Goal: Task Accomplishment & Management: Manage account settings

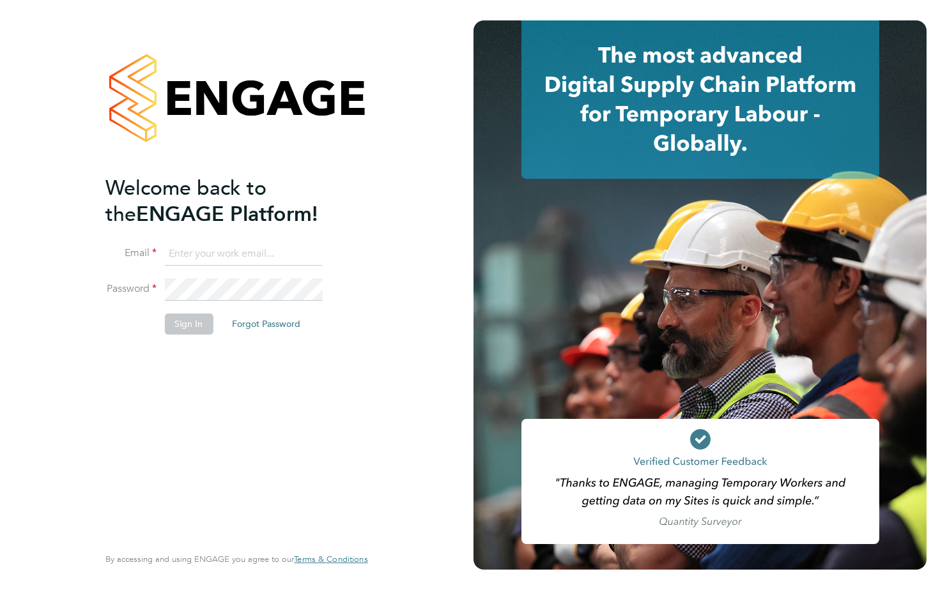
type input "sharon.clarke@justice.gov.uk"
click at [188, 326] on button "Sign In" at bounding box center [188, 324] width 49 height 20
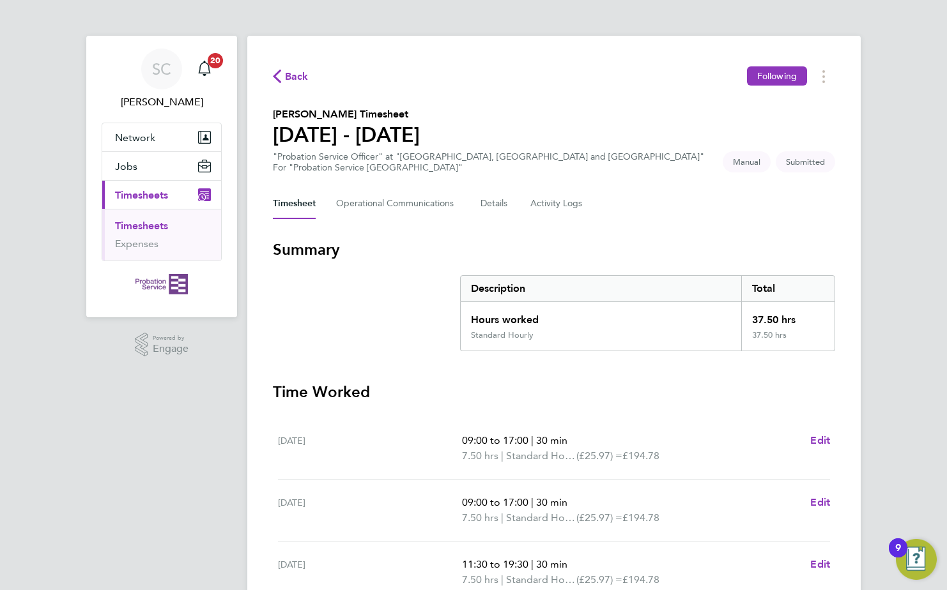
click at [763, 213] on div "Timesheet Operational Communications Details Activity Logs" at bounding box center [554, 203] width 562 height 31
drag, startPoint x: 763, startPoint y: 213, endPoint x: 758, endPoint y: 264, distance: 51.4
click at [758, 264] on div "Back Following [PERSON_NAME] Timesheet [DATE] - [DATE] "Probation Service Offic…" at bounding box center [553, 474] width 613 height 877
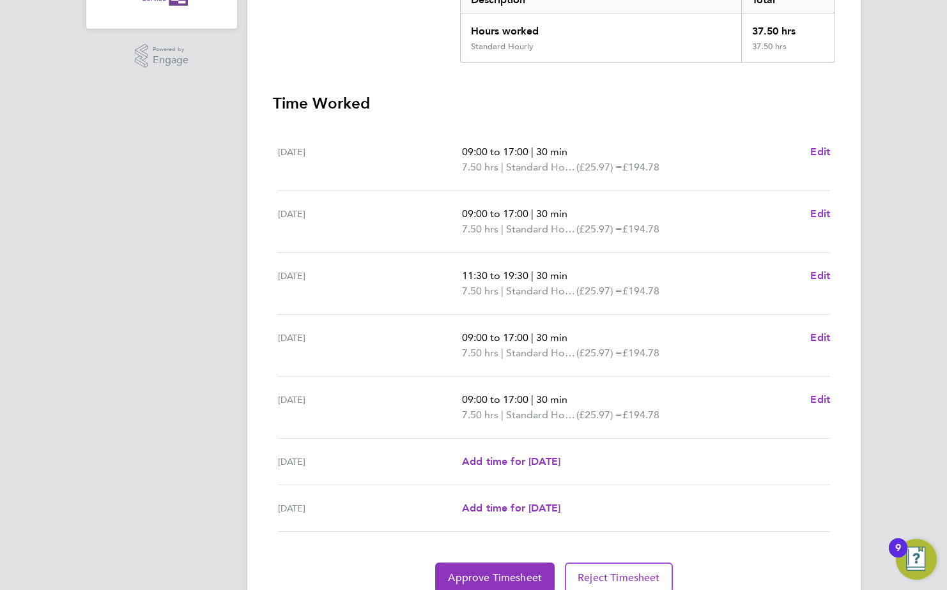
scroll to position [343, 0]
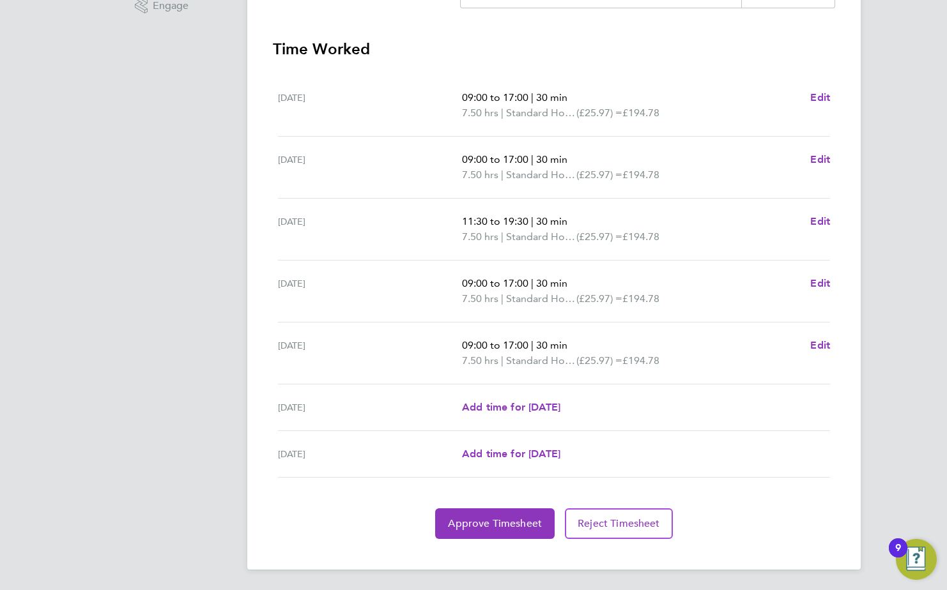
drag, startPoint x: 763, startPoint y: 409, endPoint x: 778, endPoint y: 554, distance: 145.2
click at [778, 554] on div "Back Following [PERSON_NAME] Timesheet [DATE] - [DATE] "Probation Service Offic…" at bounding box center [553, 131] width 613 height 877
click at [507, 524] on span "Approve Timesheet" at bounding box center [495, 523] width 94 height 13
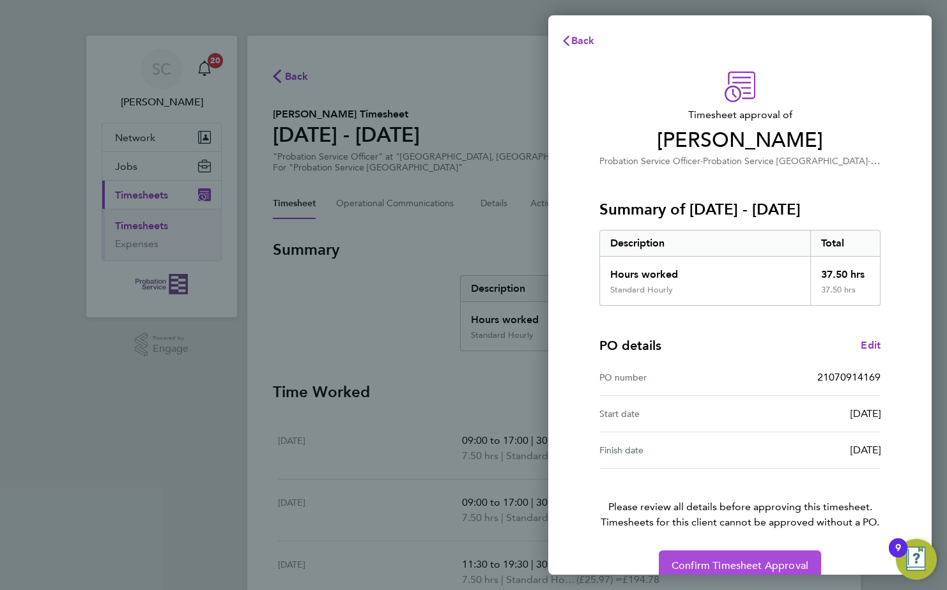
click at [745, 561] on span "Confirm Timesheet Approval" at bounding box center [739, 566] width 137 height 13
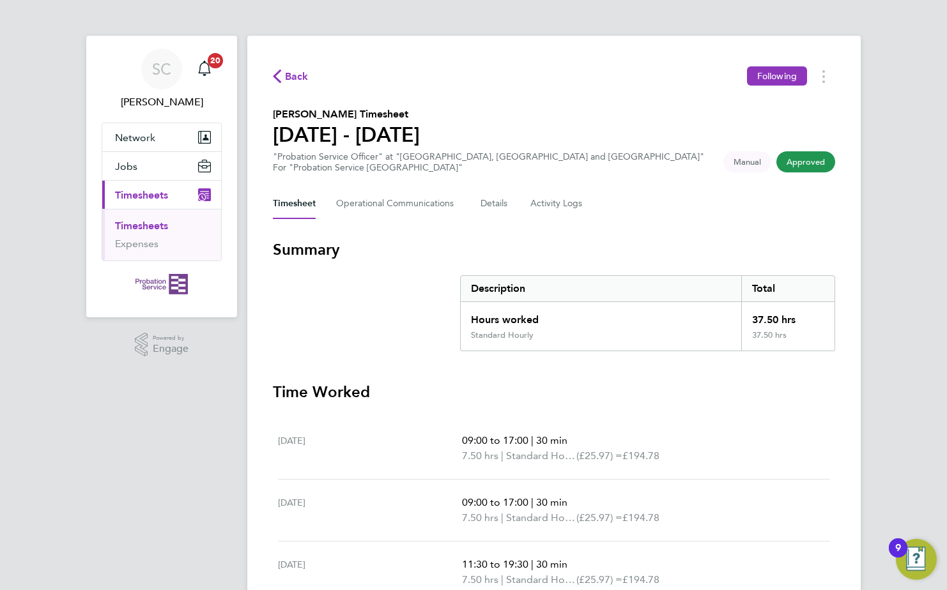
click at [910, 208] on div "SC [PERSON_NAME] Notifications 20 Applications: Network Sites Jobs Placements C…" at bounding box center [473, 436] width 947 height 872
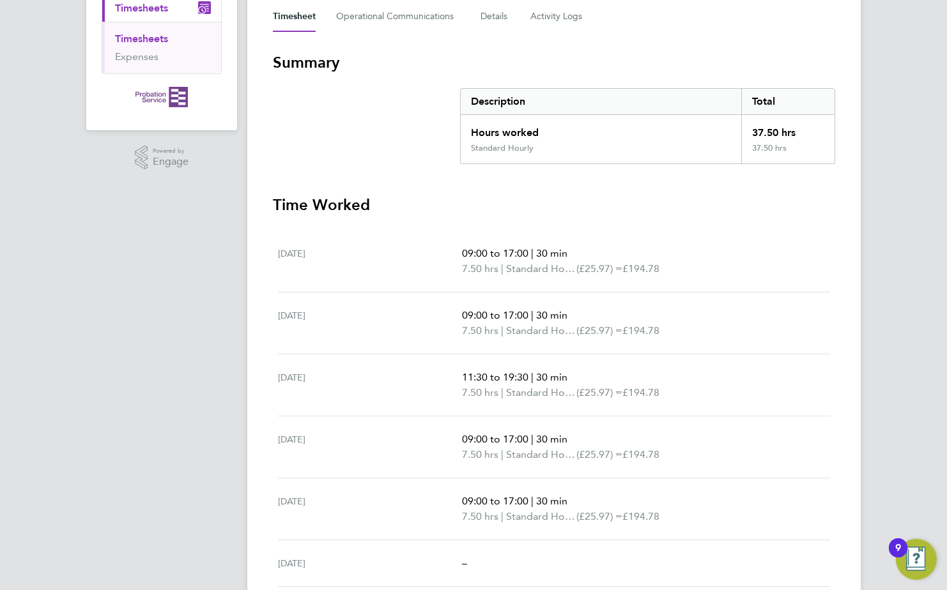
scroll to position [282, 0]
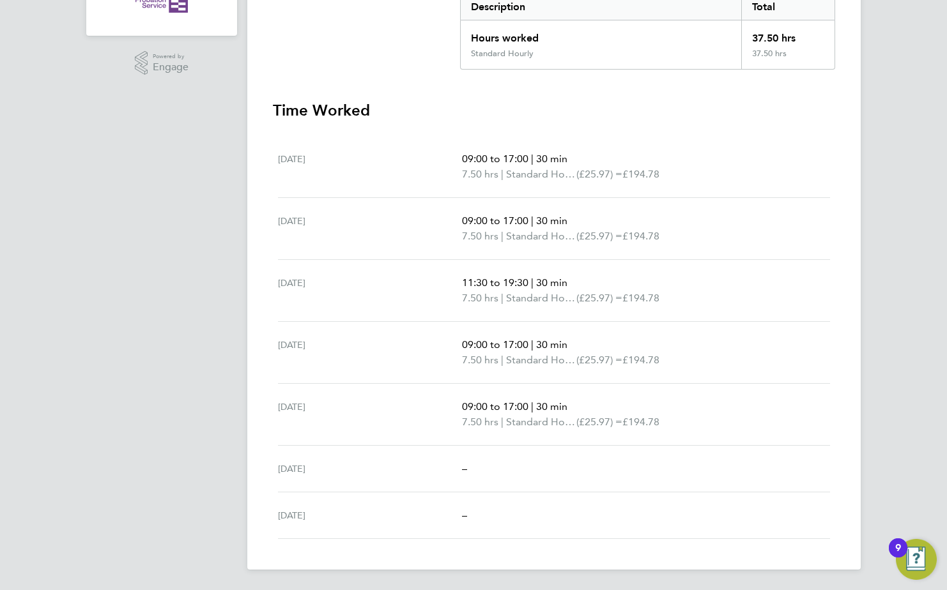
drag, startPoint x: 883, startPoint y: 305, endPoint x: 886, endPoint y: 623, distance: 317.5
click at [886, 590] on html "SC [PERSON_NAME] Notifications 20 Applications: Network Sites Jobs Placements C…" at bounding box center [473, 154] width 947 height 872
click at [780, 520] on div "–" at bounding box center [646, 515] width 368 height 15
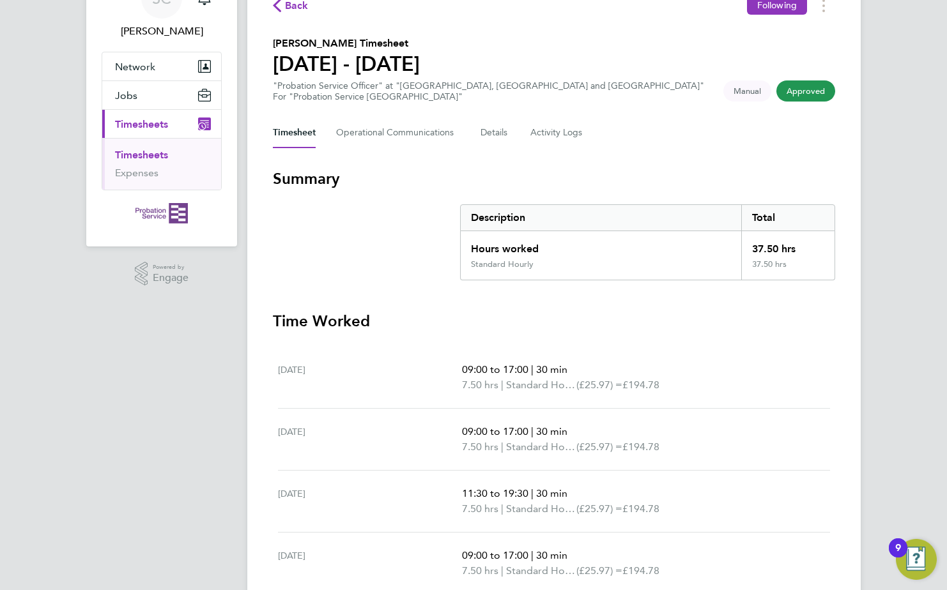
scroll to position [0, 0]
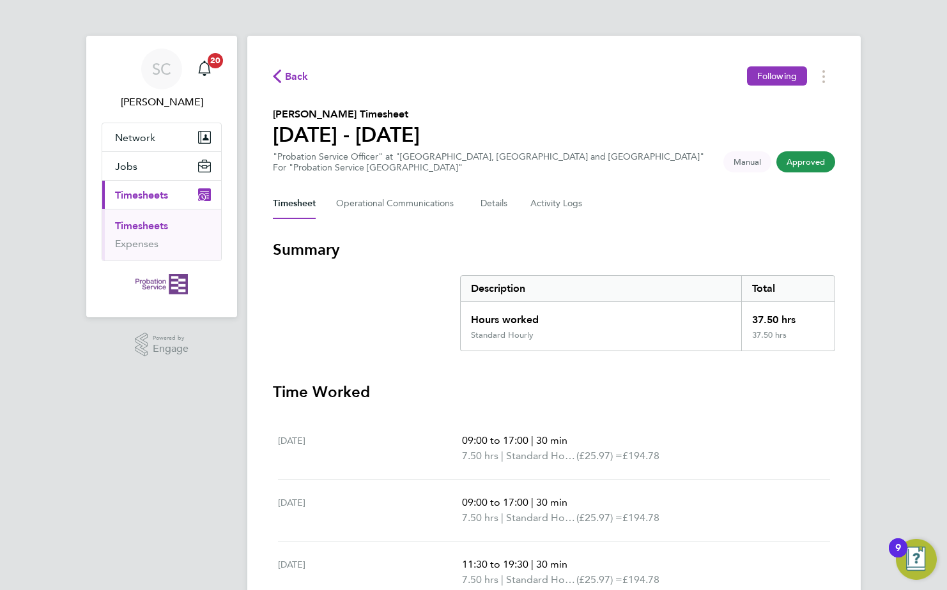
drag, startPoint x: 887, startPoint y: 436, endPoint x: 883, endPoint y: -23, distance: 459.3
click at [883, 0] on html "SC [PERSON_NAME] Notifications 20 Applications: Network Sites Jobs Placements C…" at bounding box center [473, 436] width 947 height 872
click at [153, 235] on li "Timesheets" at bounding box center [163, 229] width 96 height 18
click at [812, 159] on span "Approved" at bounding box center [805, 161] width 59 height 21
click at [162, 229] on link "Timesheets" at bounding box center [141, 226] width 53 height 12
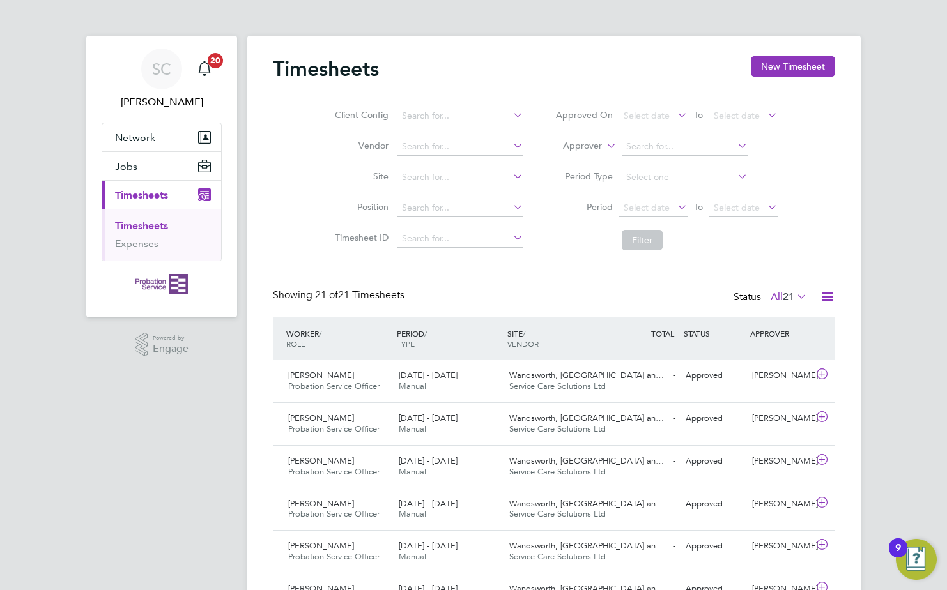
click at [165, 195] on span "Timesheets" at bounding box center [141, 195] width 53 height 12
click at [895, 550] on div "9" at bounding box center [898, 556] width 6 height 17
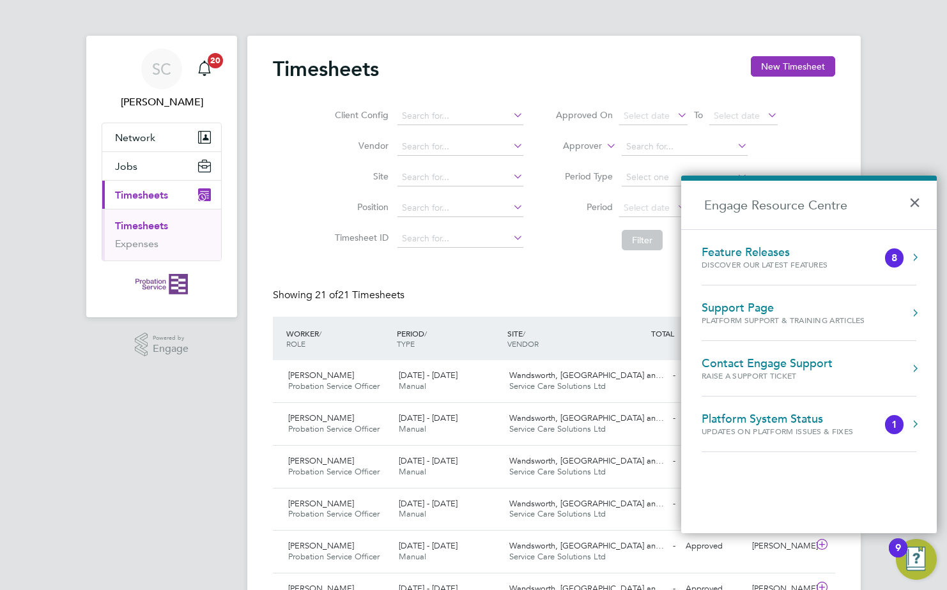
click at [914, 204] on button "×" at bounding box center [917, 199] width 19 height 28
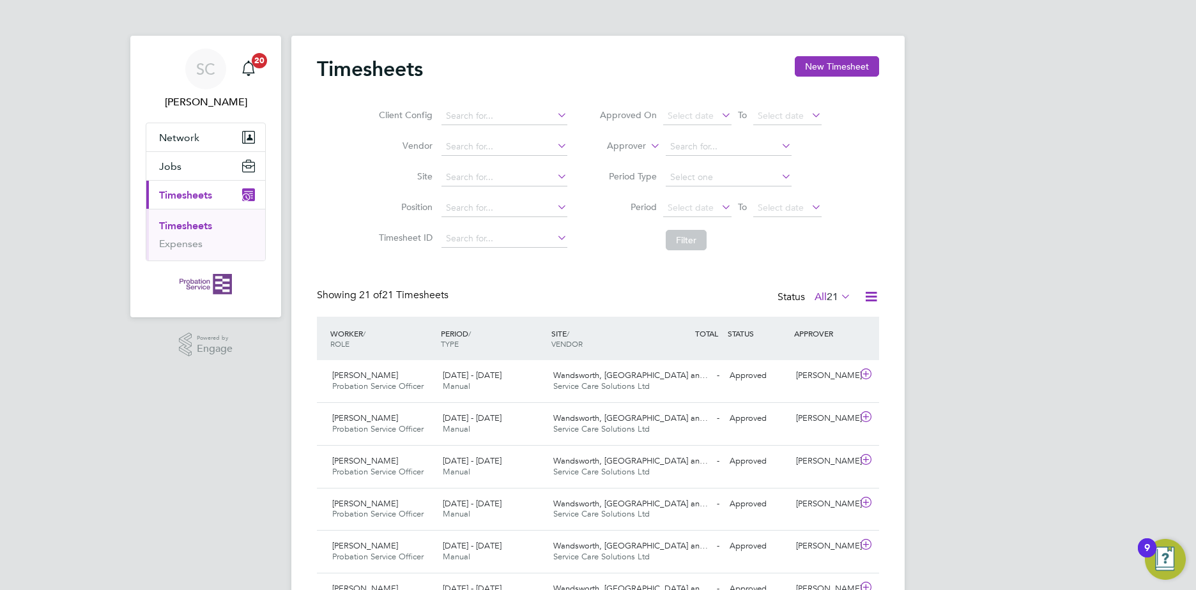
click at [201, 197] on span "Timesheets" at bounding box center [185, 195] width 53 height 12
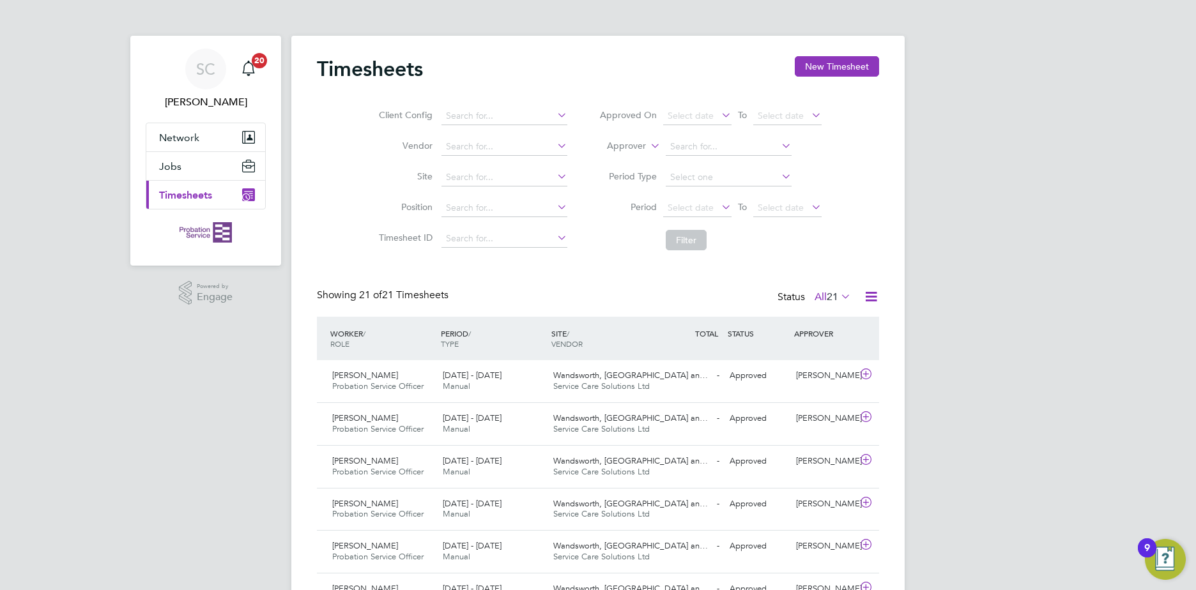
click at [201, 197] on span "Timesheets" at bounding box center [185, 195] width 53 height 12
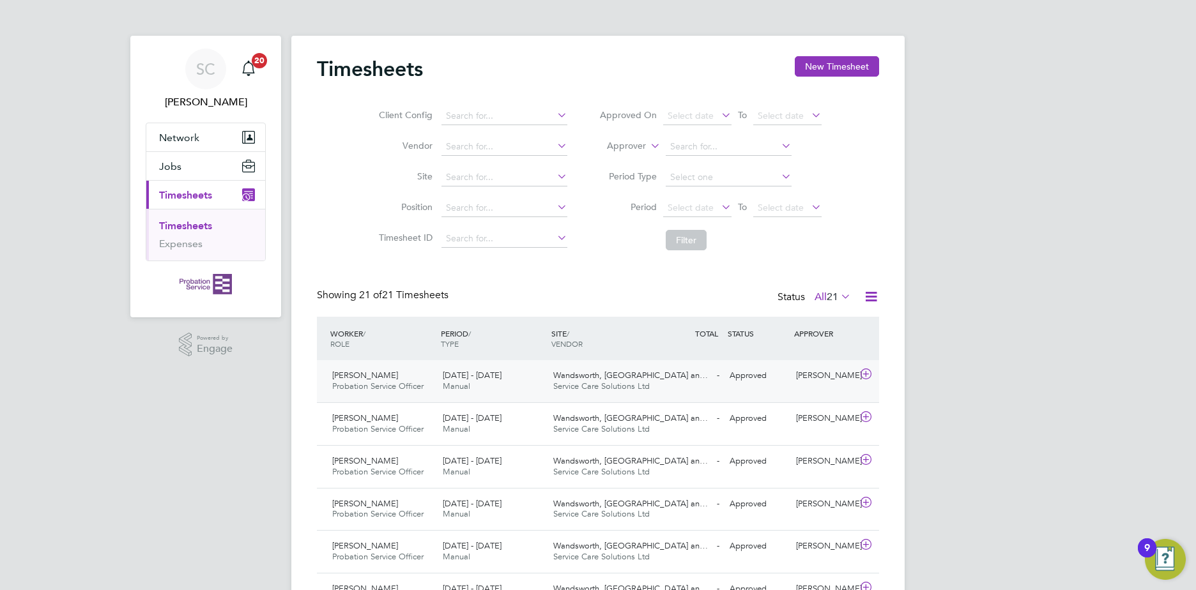
click at [865, 371] on icon at bounding box center [866, 374] width 16 height 10
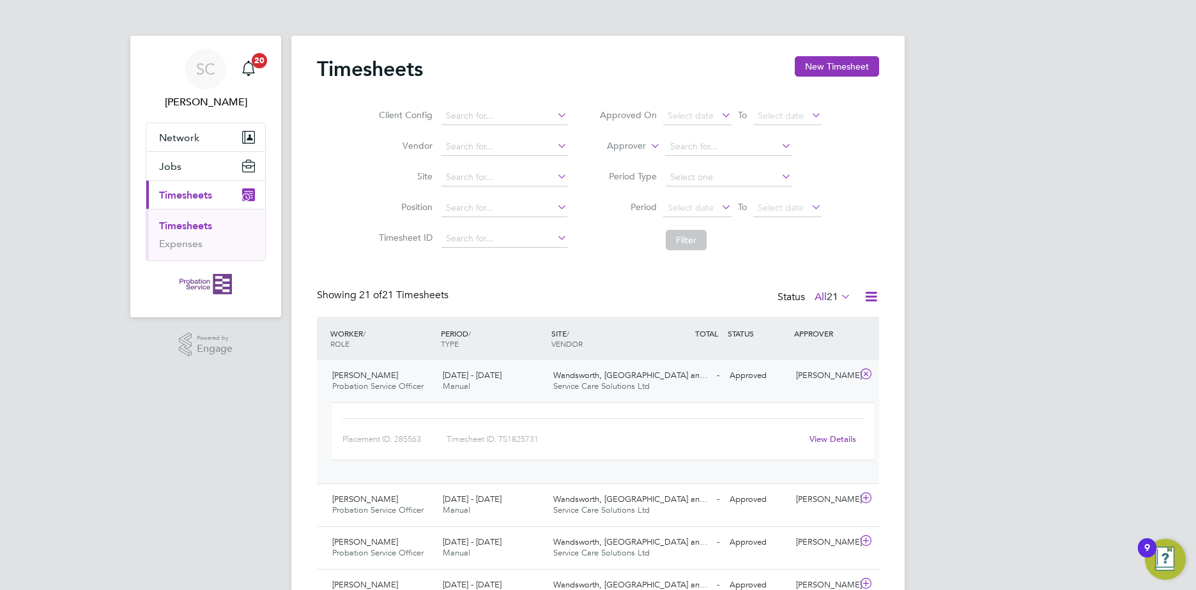
click at [839, 439] on link "View Details" at bounding box center [832, 439] width 47 height 11
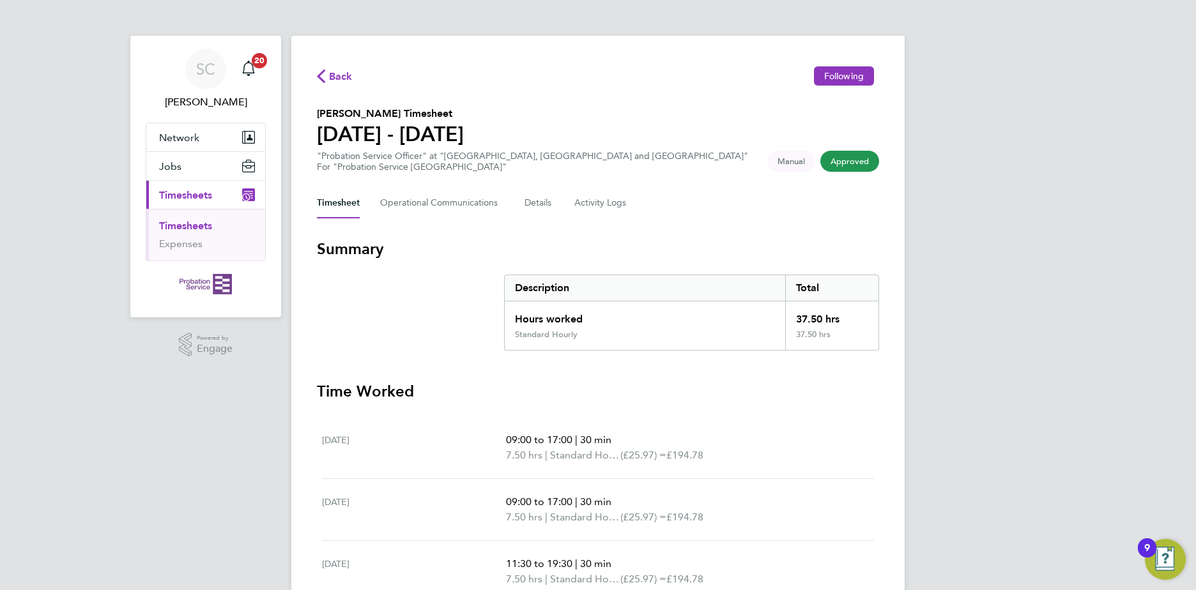
drag, startPoint x: 1005, startPoint y: 373, endPoint x: 1028, endPoint y: -19, distance: 392.2
click at [1028, 0] on html "SC [PERSON_NAME] Notifications 20 Applications: Network Sites Jobs Placements C…" at bounding box center [598, 435] width 1196 height 871
click at [935, 181] on div "SC [PERSON_NAME] Notifications 20 Applications: Network Sites Jobs Placements C…" at bounding box center [598, 435] width 1196 height 871
click at [857, 164] on span "Approved" at bounding box center [849, 161] width 59 height 21
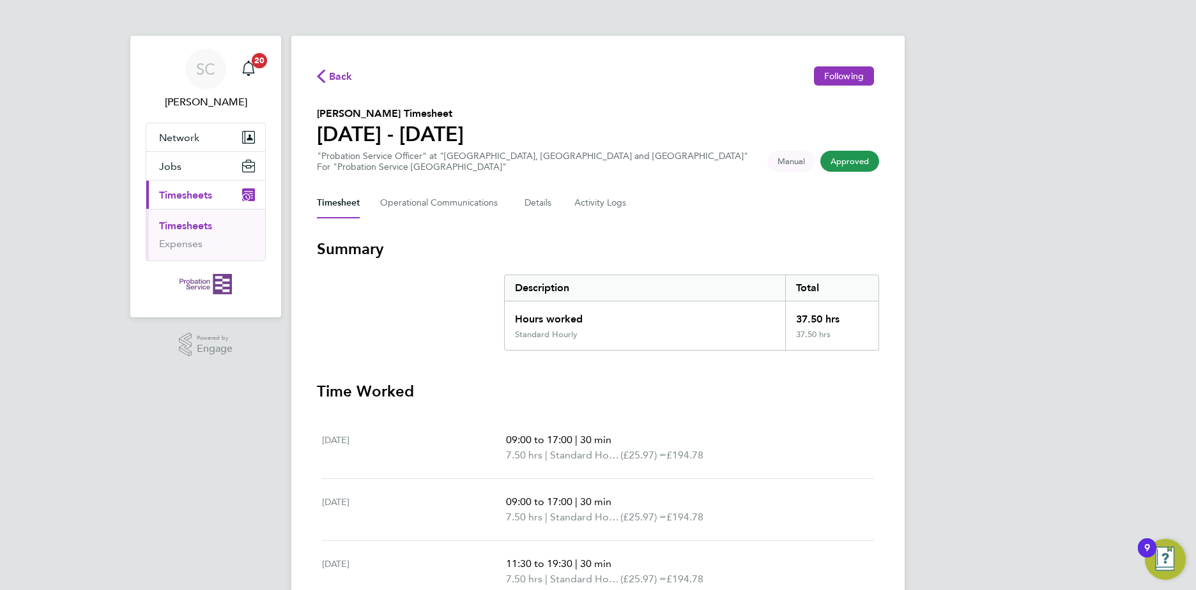
click at [326, 77] on span "Back" at bounding box center [335, 75] width 36 height 12
